Goal: Navigation & Orientation: Find specific page/section

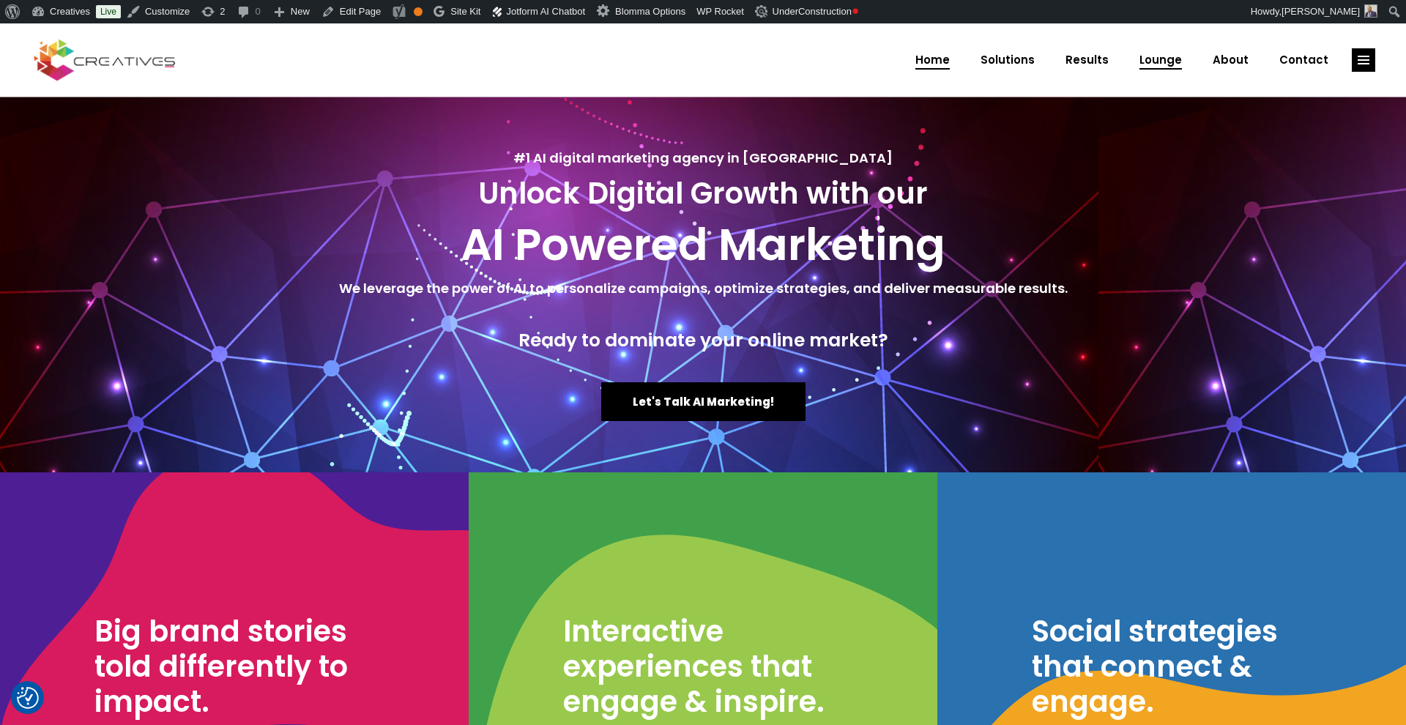
click at [1175, 56] on span "Lounge" at bounding box center [1160, 60] width 42 height 38
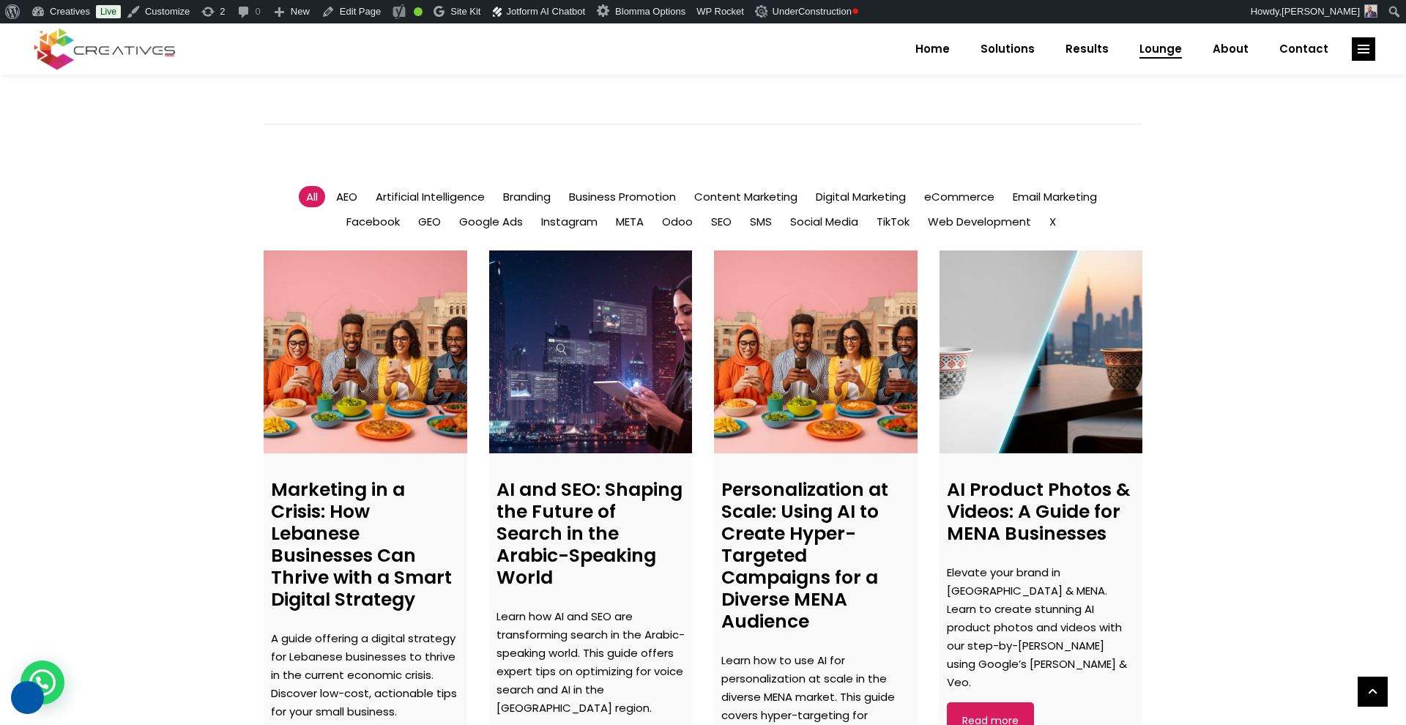
scroll to position [879, 0]
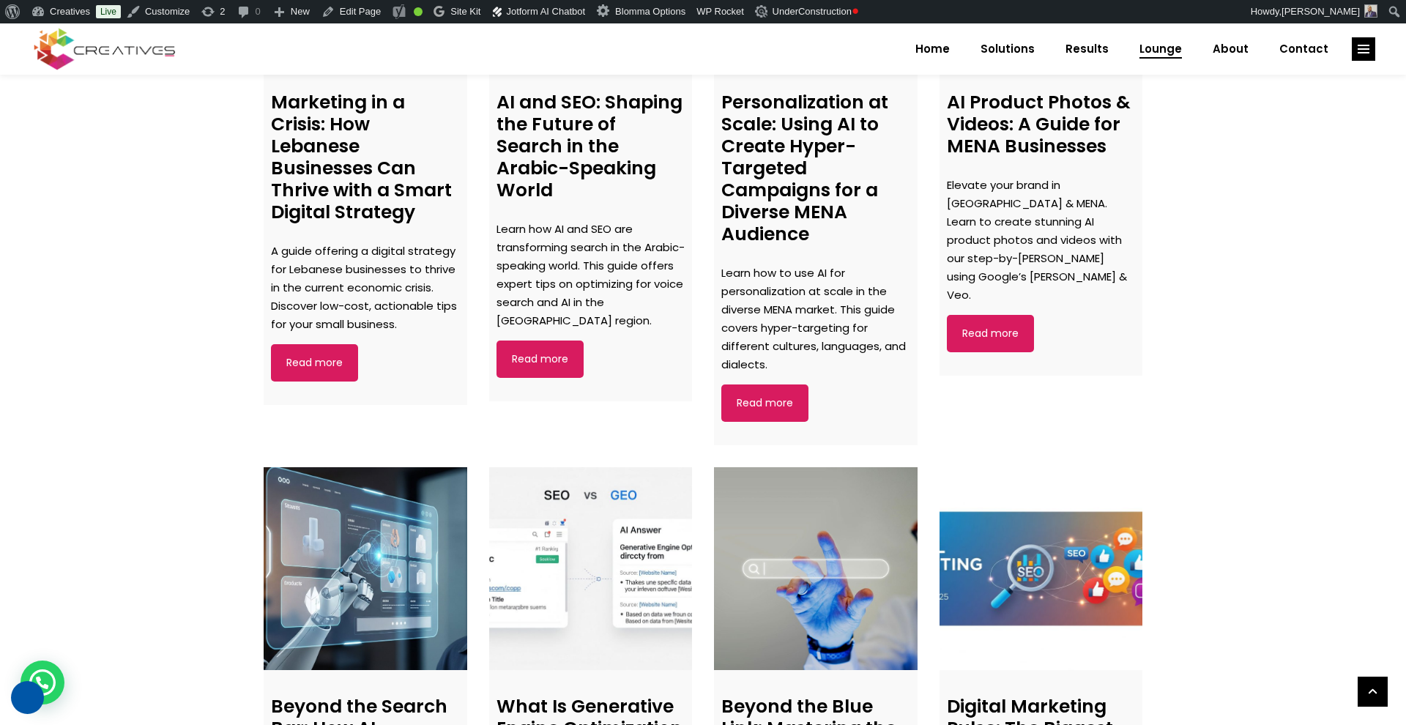
scroll to position [1188, 0]
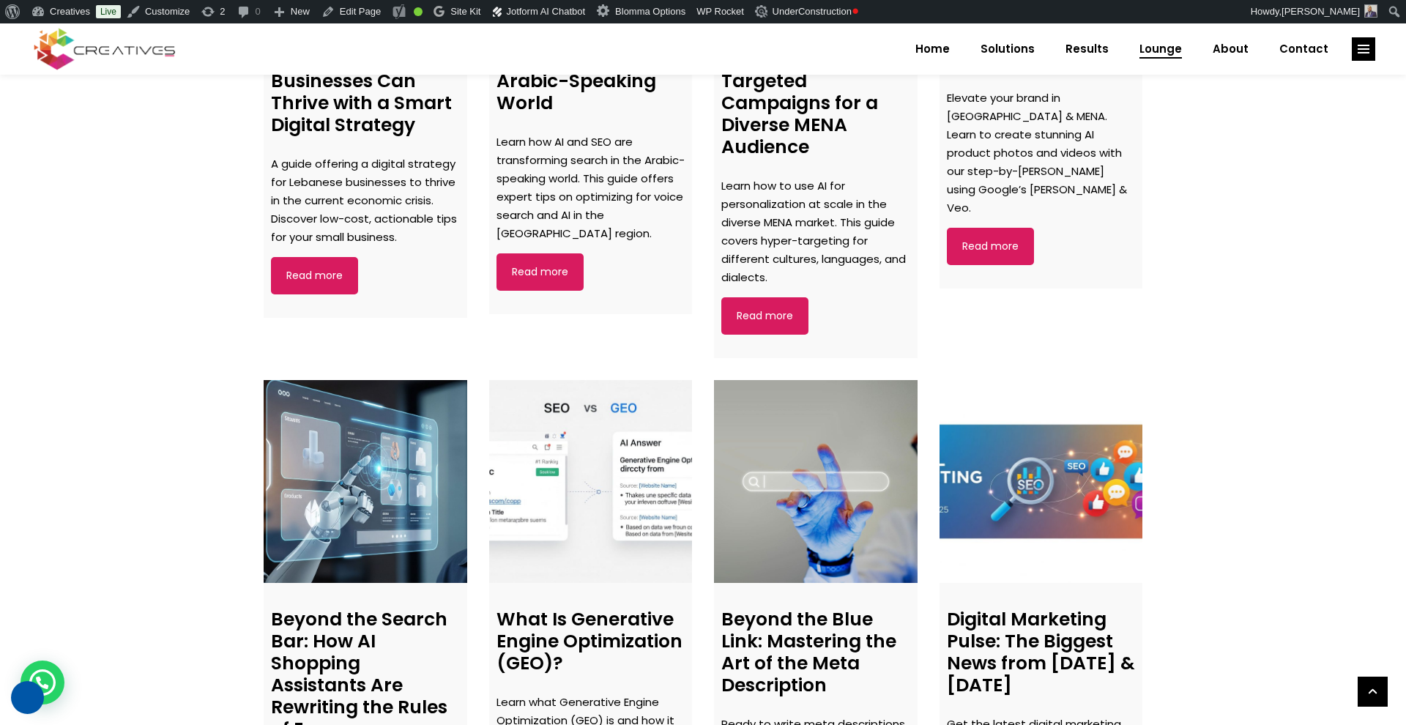
scroll to position [1354, 0]
